Goal: Check status: Check status

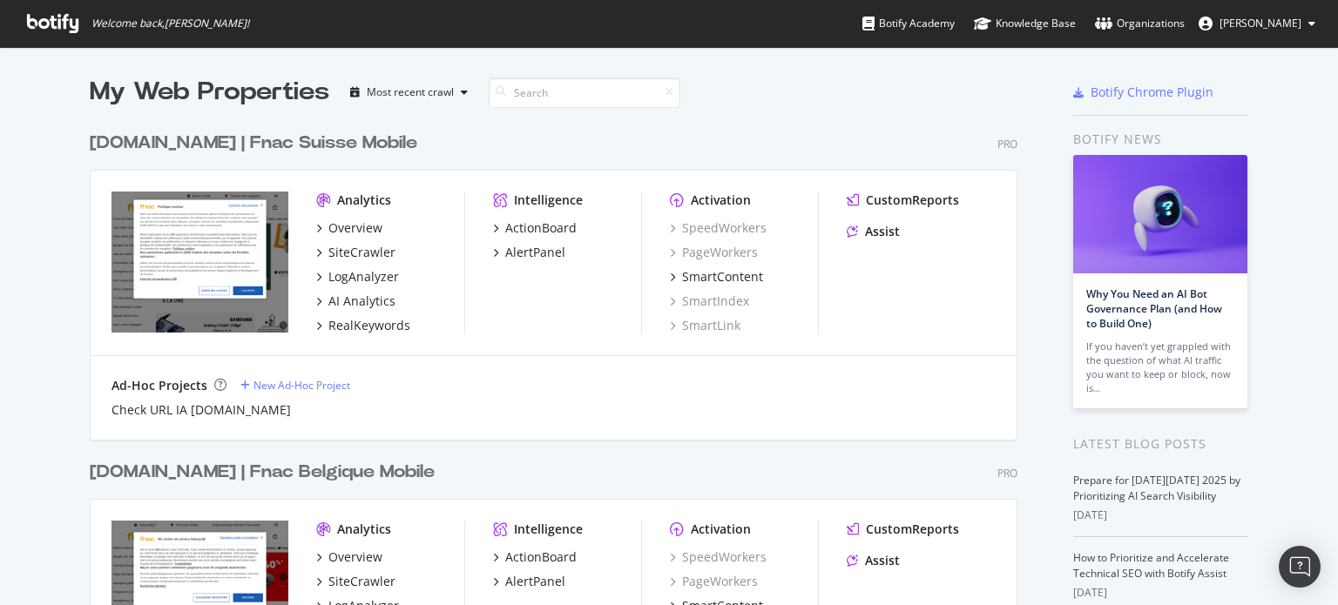
scroll to position [1766, 927]
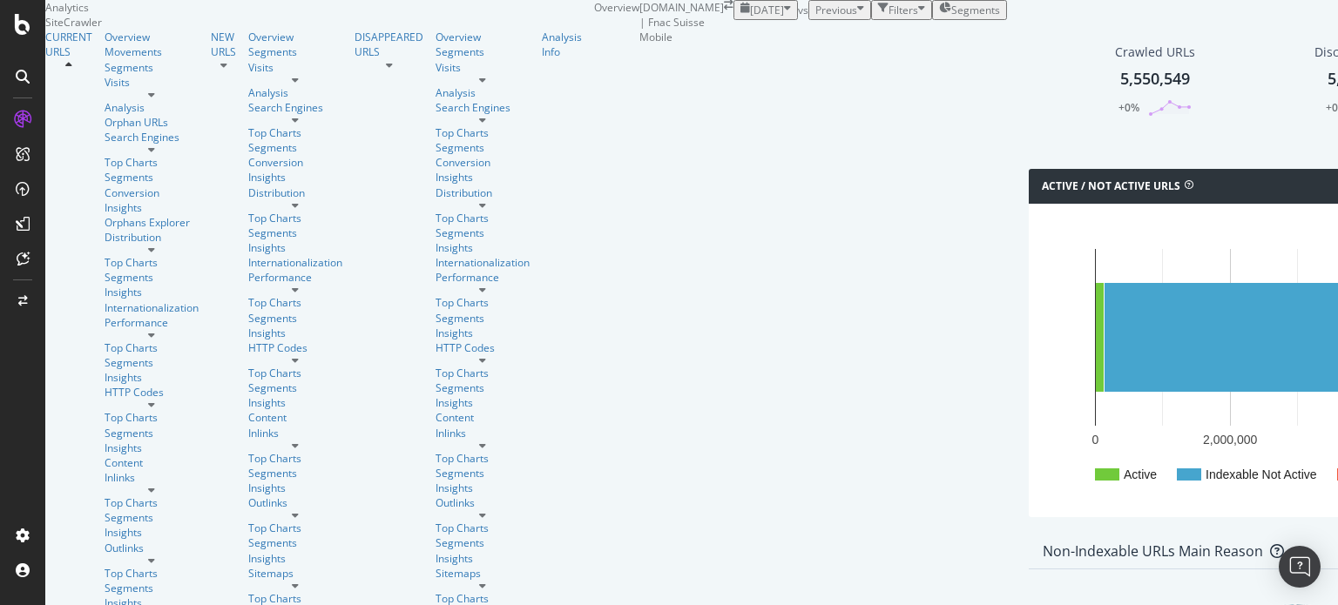
click at [740, 17] on div "[DATE]" at bounding box center [765, 10] width 51 height 15
click at [737, 20] on div "2025 Oct. 1st vs Previous Filters Segments" at bounding box center [869, 10] width 273 height 20
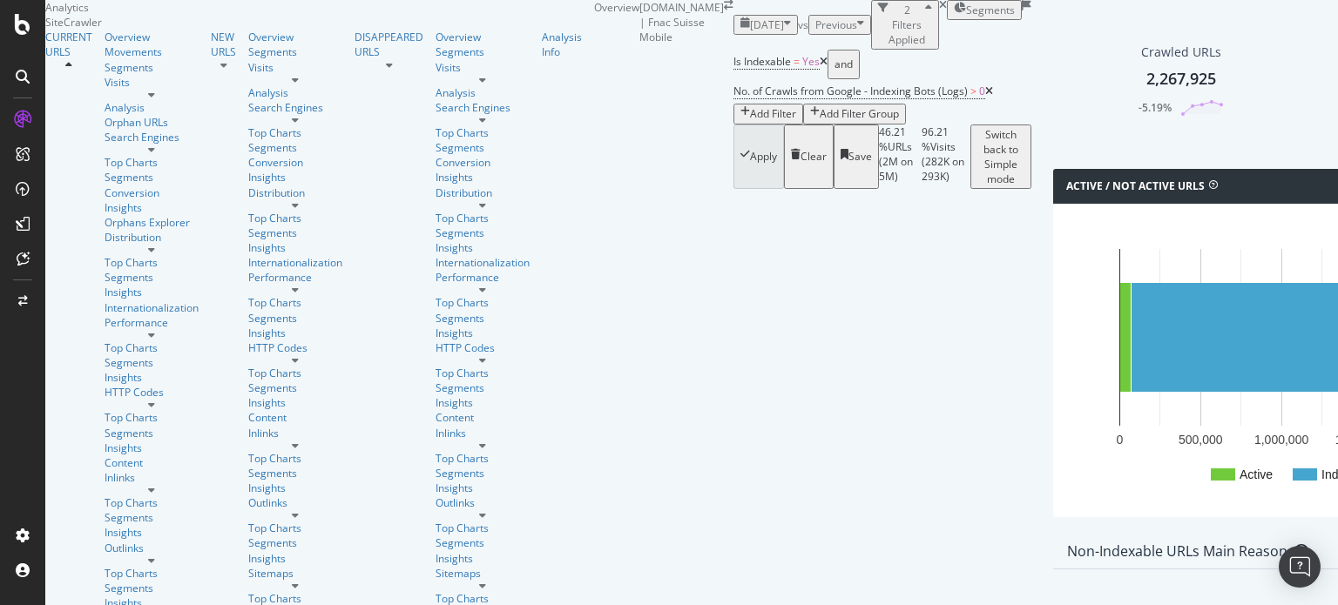
click at [740, 32] on div "2024 Feb. 1st" at bounding box center [765, 24] width 51 height 15
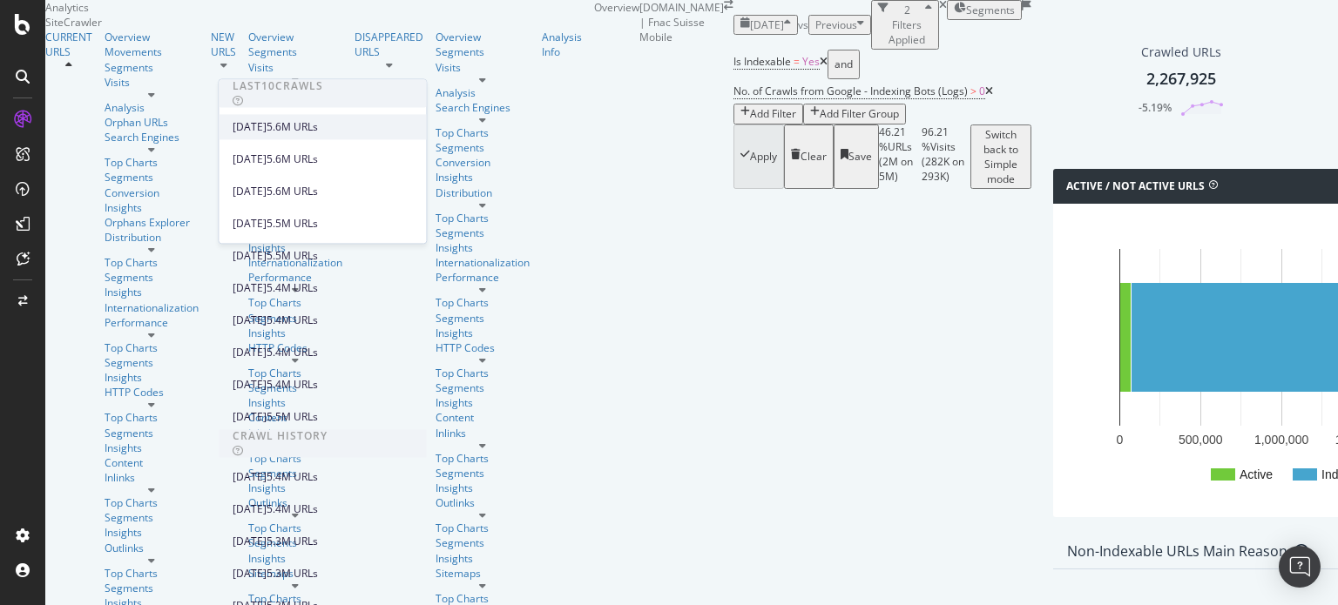
click at [266, 123] on div "[DATE]" at bounding box center [250, 127] width 34 height 16
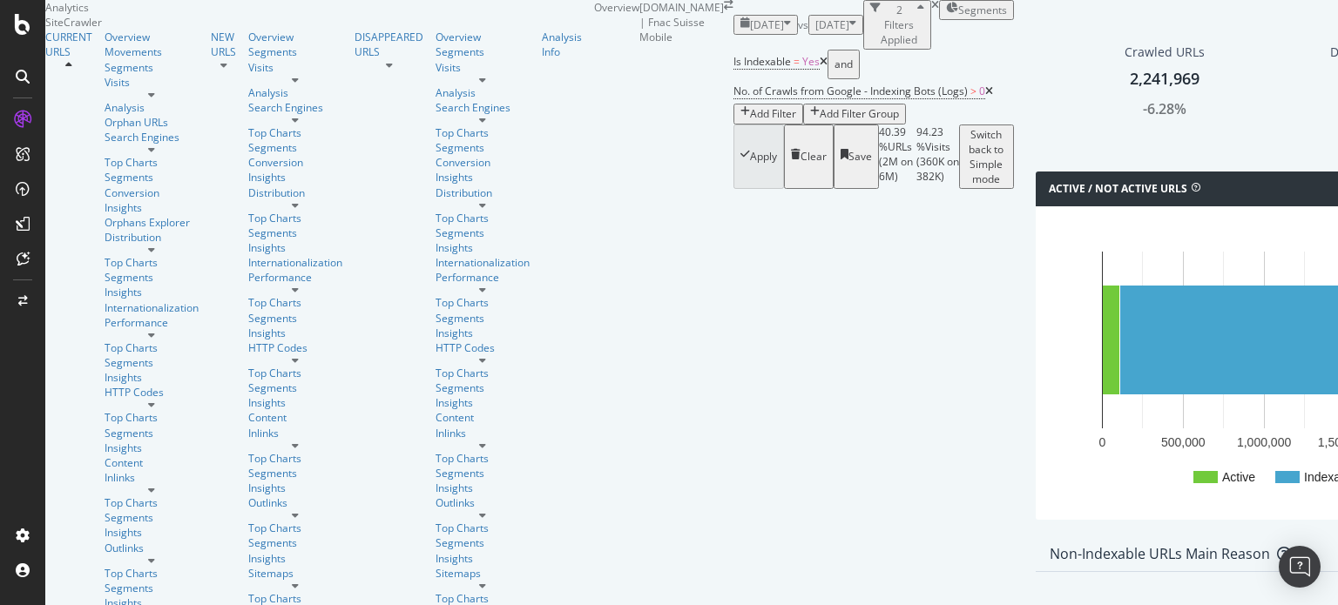
drag, startPoint x: 306, startPoint y: 69, endPoint x: 284, endPoint y: 69, distance: 21.8
click at [740, 32] on div "[DATE]" at bounding box center [765, 24] width 51 height 15
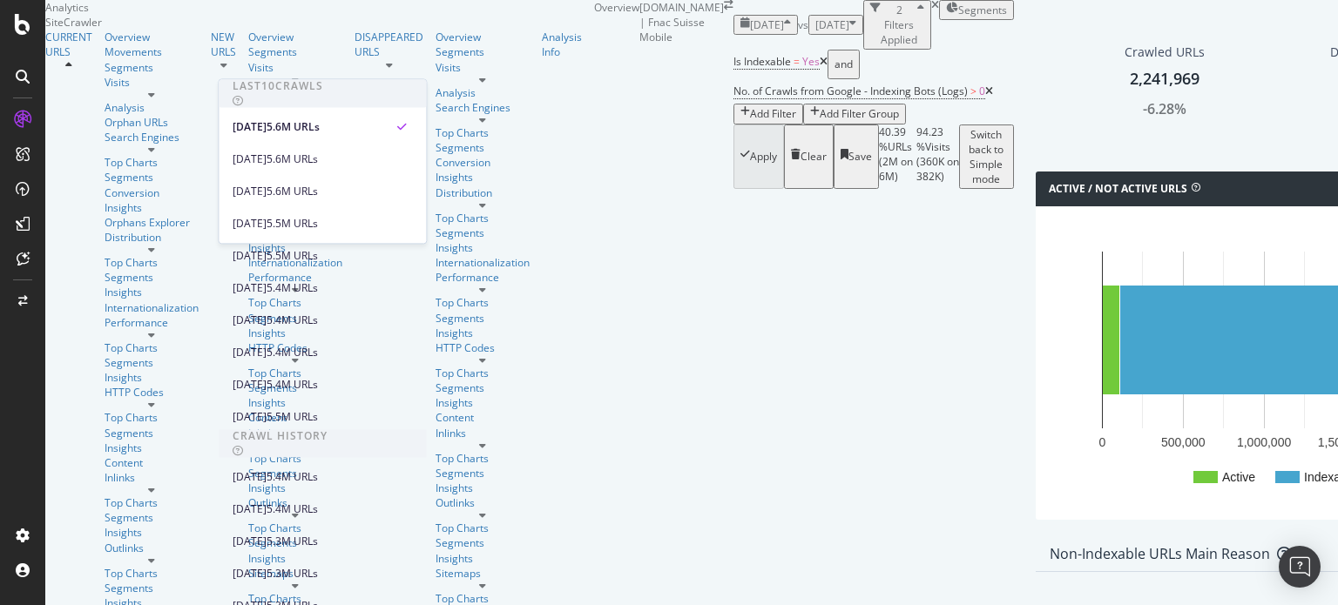
click at [750, 32] on span "[DATE]" at bounding box center [767, 24] width 34 height 15
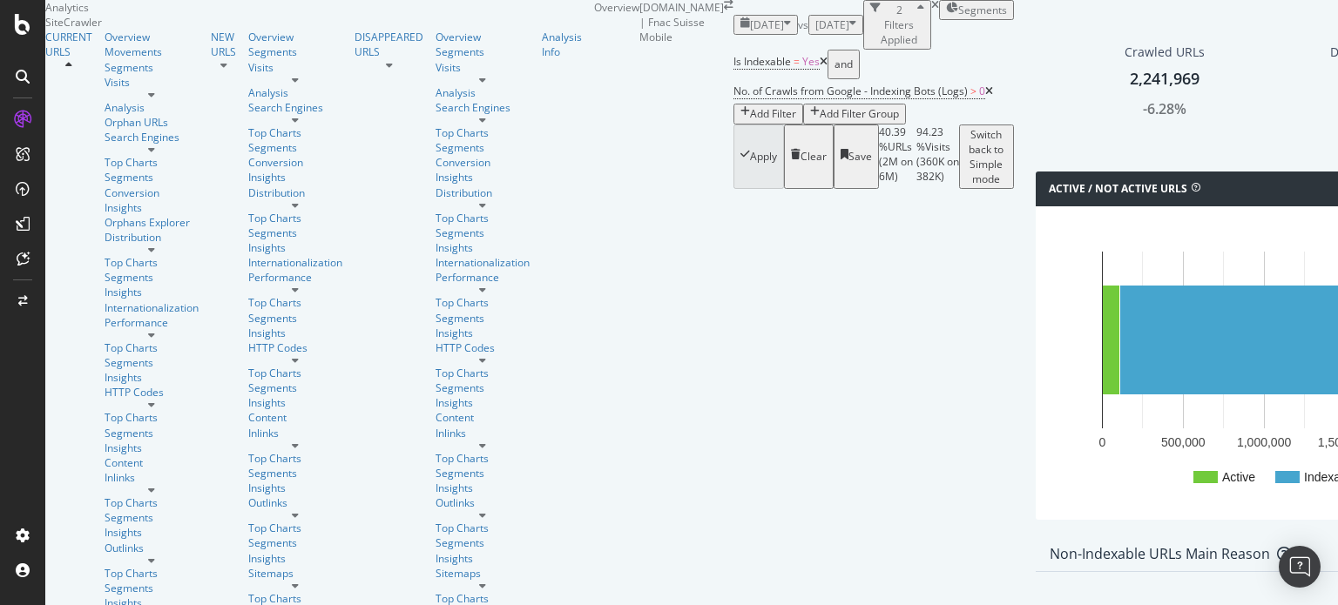
click at [750, 32] on span "[DATE]" at bounding box center [767, 24] width 34 height 15
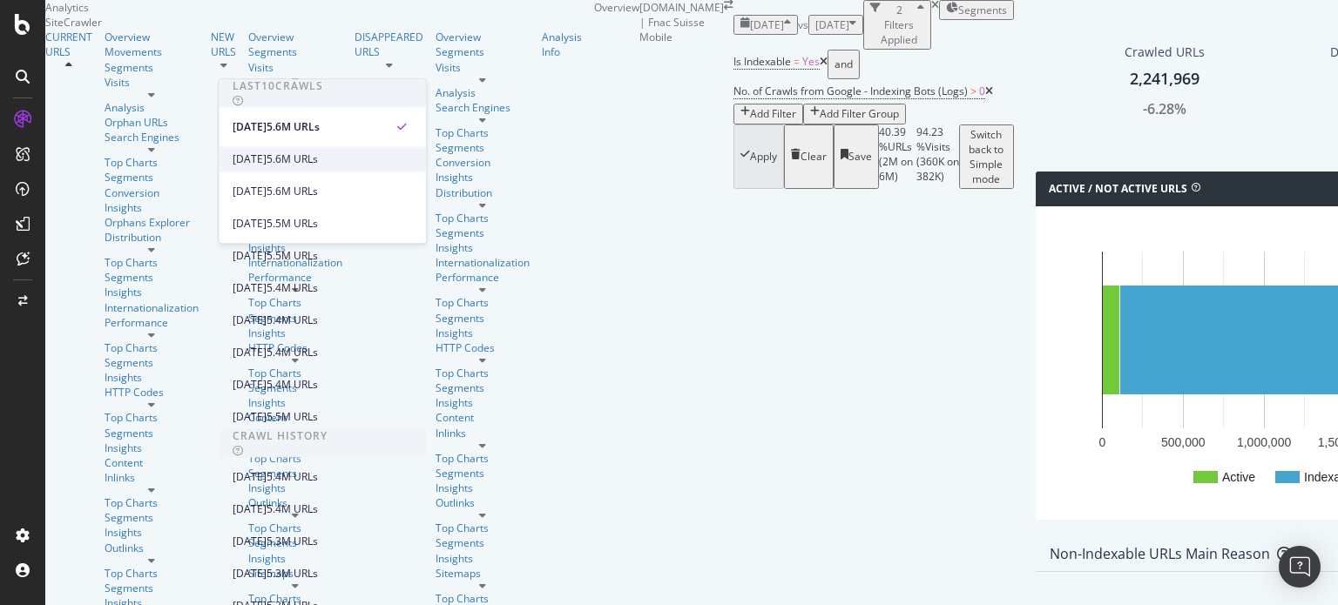
click at [266, 163] on div "2025 Aug. 31st" at bounding box center [250, 160] width 34 height 16
